Goal: Complete Application Form: Complete application form

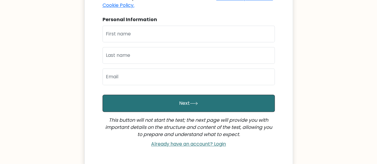
scroll to position [127, 0]
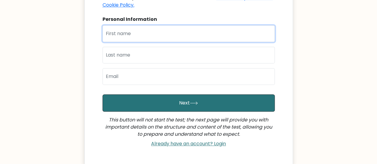
click at [158, 29] on input "text" at bounding box center [189, 33] width 172 height 17
type input "Hiba"
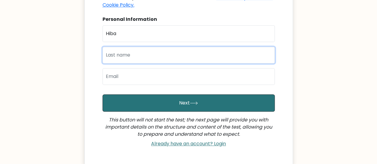
click at [153, 47] on input "text" at bounding box center [189, 55] width 172 height 17
type input "Khalil"
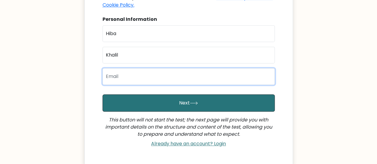
click at [156, 72] on input "email" at bounding box center [189, 76] width 172 height 17
type input "khalilhiba396@gmail.com"
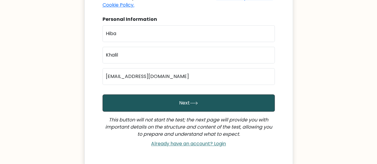
click at [158, 95] on button "Next" at bounding box center [189, 103] width 172 height 17
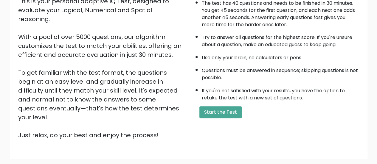
scroll to position [76, 0]
click at [235, 112] on button "Start the Test" at bounding box center [221, 113] width 42 height 12
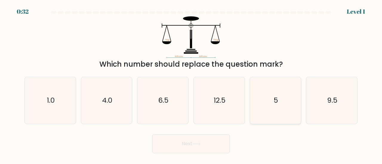
click at [286, 121] on icon "5" at bounding box center [275, 100] width 47 height 47
click at [191, 84] on input "e. 5" at bounding box center [191, 82] width 0 height 1
radio input "true"
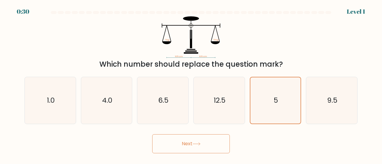
click at [205, 141] on button "Next" at bounding box center [191, 144] width 78 height 19
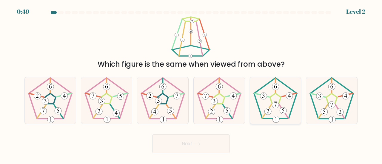
click at [285, 105] on icon at bounding box center [275, 100] width 47 height 47
click at [191, 84] on input "e." at bounding box center [191, 82] width 0 height 1
radio input "true"
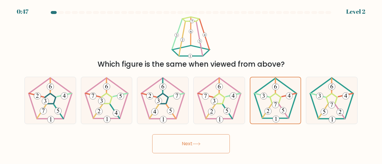
click at [191, 142] on button "Next" at bounding box center [191, 144] width 78 height 19
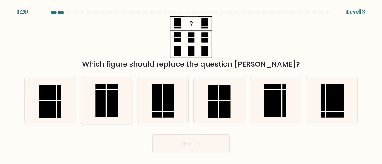
click at [125, 96] on icon at bounding box center [106, 100] width 47 height 47
click at [191, 84] on input "b." at bounding box center [191, 82] width 0 height 1
radio input "true"
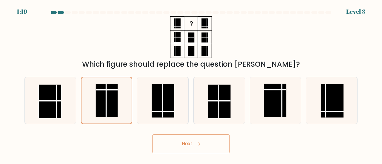
click at [192, 150] on button "Next" at bounding box center [191, 144] width 78 height 19
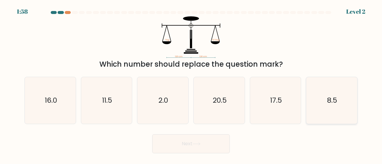
click at [326, 99] on icon "8.5" at bounding box center [331, 100] width 47 height 47
click at [191, 84] on input "f. 8.5" at bounding box center [191, 82] width 0 height 1
radio input "true"
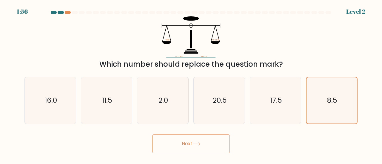
click at [195, 146] on button "Next" at bounding box center [191, 144] width 78 height 19
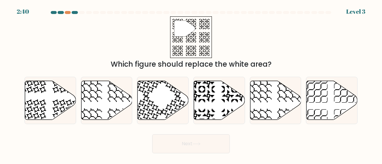
click at [195, 146] on button "Next" at bounding box center [191, 144] width 78 height 19
click at [59, 91] on icon at bounding box center [66, 80] width 26 height 26
click at [191, 84] on input "a." at bounding box center [191, 82] width 0 height 1
radio input "true"
click at [217, 96] on icon at bounding box center [219, 100] width 51 height 39
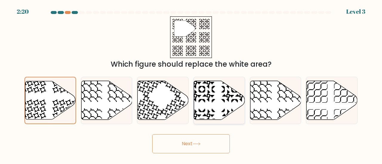
click at [191, 84] on input "d." at bounding box center [191, 82] width 0 height 1
radio input "true"
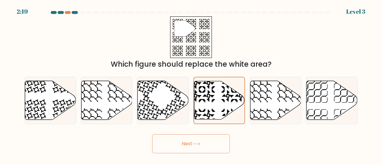
click at [212, 151] on button "Next" at bounding box center [191, 144] width 78 height 19
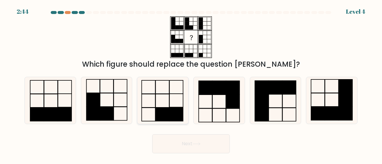
click at [169, 103] on icon at bounding box center [162, 100] width 47 height 47
click at [191, 84] on input "c." at bounding box center [191, 82] width 0 height 1
radio input "true"
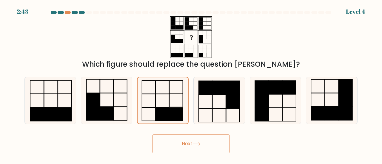
click at [186, 149] on button "Next" at bounding box center [191, 144] width 78 height 19
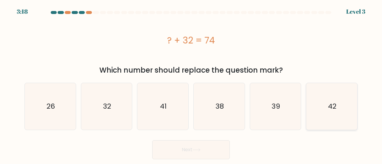
click at [331, 101] on icon "42" at bounding box center [331, 106] width 47 height 47
click at [191, 84] on input "f. 42" at bounding box center [191, 82] width 0 height 1
radio input "true"
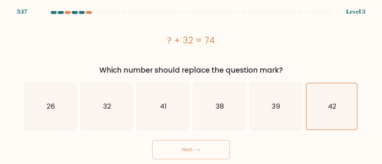
click at [210, 150] on button "Next" at bounding box center [191, 150] width 78 height 19
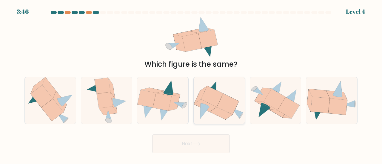
click at [221, 88] on icon at bounding box center [219, 101] width 51 height 42
click at [191, 84] on input "d." at bounding box center [191, 82] width 0 height 1
radio input "true"
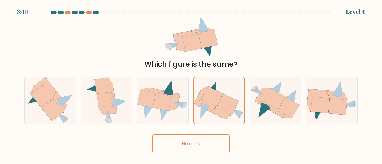
click at [206, 144] on button "Next" at bounding box center [191, 144] width 78 height 19
click at [207, 141] on button "Next" at bounding box center [191, 144] width 78 height 19
click at [181, 145] on button "Next" at bounding box center [191, 144] width 78 height 19
click at [222, 110] on icon at bounding box center [221, 113] width 22 height 12
click at [191, 84] on input "d." at bounding box center [191, 82] width 0 height 1
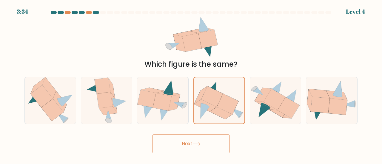
click at [208, 145] on button "Next" at bounding box center [191, 144] width 78 height 19
click at [129, 144] on div "Next" at bounding box center [191, 143] width 340 height 22
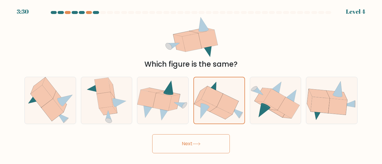
click at [170, 139] on button "Next" at bounding box center [191, 144] width 78 height 19
click at [196, 137] on button "Next" at bounding box center [191, 144] width 78 height 19
click at [220, 91] on icon at bounding box center [219, 101] width 50 height 42
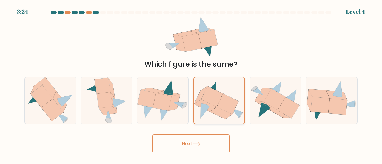
click at [191, 84] on input "d." at bounding box center [191, 82] width 0 height 1
click at [144, 98] on icon at bounding box center [147, 99] width 19 height 18
click at [191, 84] on input "c." at bounding box center [191, 82] width 0 height 1
radio input "true"
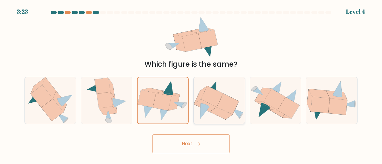
click at [214, 103] on icon at bounding box center [212, 96] width 22 height 21
click at [191, 84] on input "d." at bounding box center [191, 82] width 0 height 1
radio input "true"
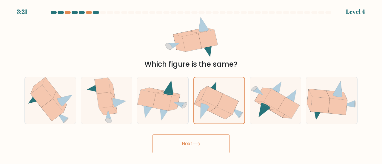
click at [211, 147] on button "Next" at bounding box center [191, 144] width 78 height 19
click at [172, 90] on icon at bounding box center [168, 88] width 10 height 14
click at [191, 84] on input "c." at bounding box center [191, 82] width 0 height 1
radio input "true"
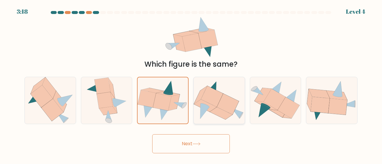
click at [201, 105] on icon at bounding box center [204, 112] width 9 height 16
click at [191, 84] on input "d." at bounding box center [191, 82] width 0 height 1
radio input "true"
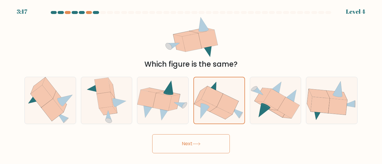
click at [209, 138] on button "Next" at bounding box center [191, 144] width 78 height 19
click at [48, 103] on icon at bounding box center [52, 110] width 22 height 22
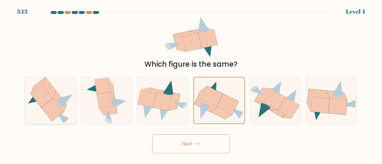
click at [191, 84] on input "a." at bounding box center [191, 82] width 0 height 1
radio input "true"
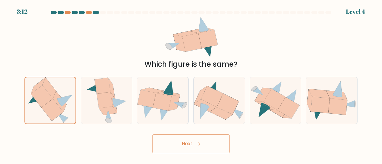
click at [185, 144] on button "Next" at bounding box center [191, 144] width 78 height 19
click at [182, 102] on icon at bounding box center [162, 100] width 51 height 41
click at [191, 84] on input "c." at bounding box center [191, 82] width 0 height 1
radio input "true"
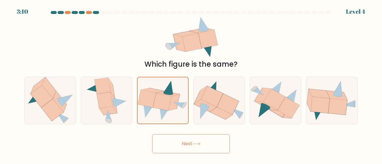
click at [196, 135] on button "Next" at bounding box center [191, 144] width 78 height 19
click at [220, 111] on icon at bounding box center [221, 113] width 23 height 13
click at [191, 84] on input "d." at bounding box center [191, 82] width 0 height 1
radio input "true"
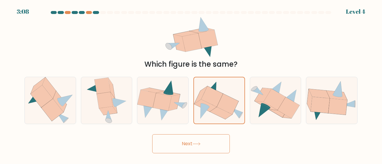
click at [211, 151] on button "Next" at bounding box center [191, 144] width 78 height 19
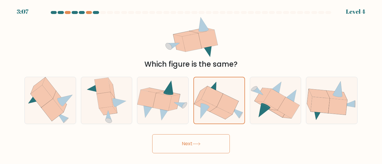
click at [211, 151] on button "Next" at bounding box center [191, 144] width 78 height 19
